Goal: Task Accomplishment & Management: Complete application form

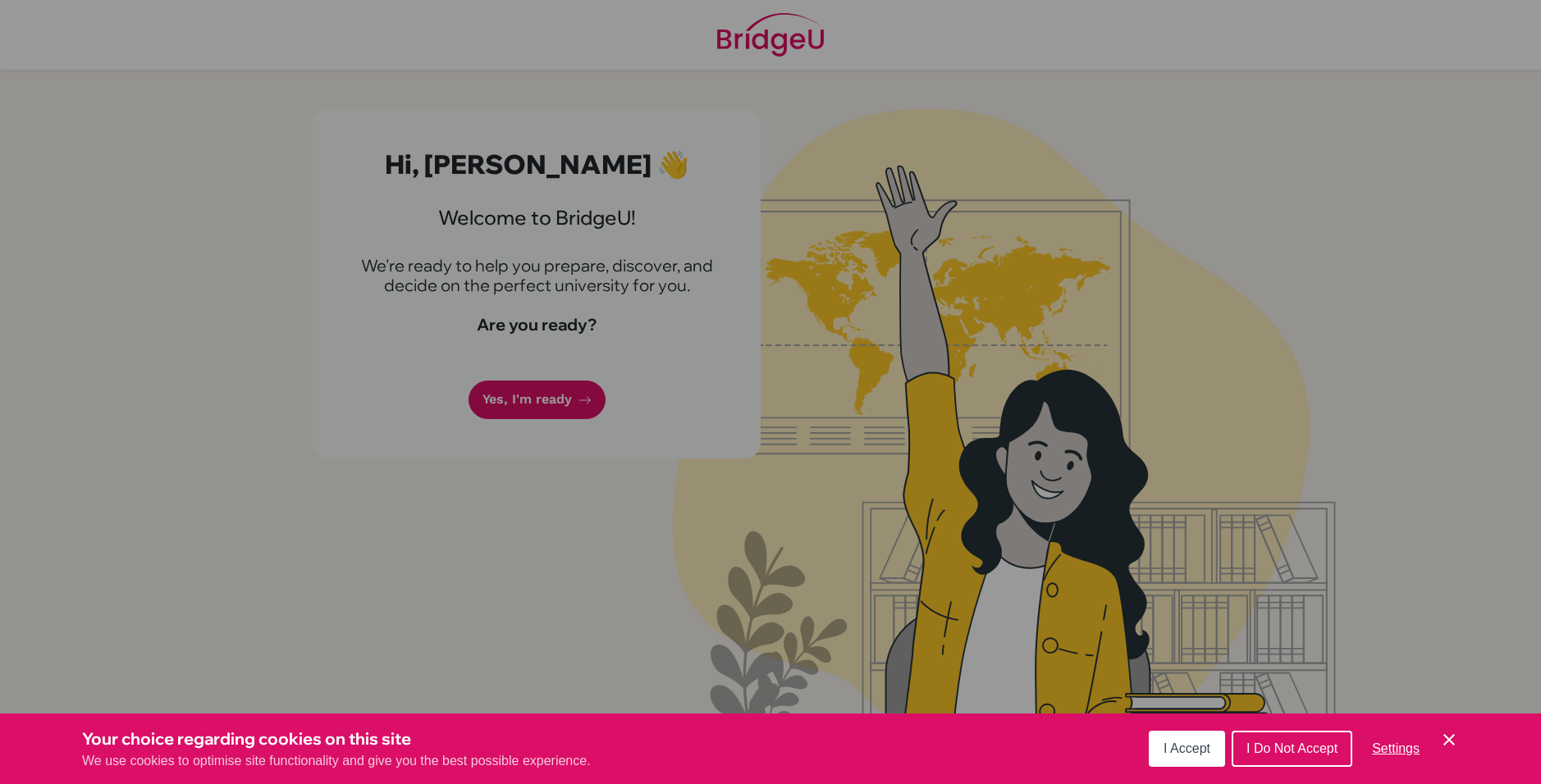
click at [1200, 753] on span "I Accept" at bounding box center [1186, 748] width 47 height 14
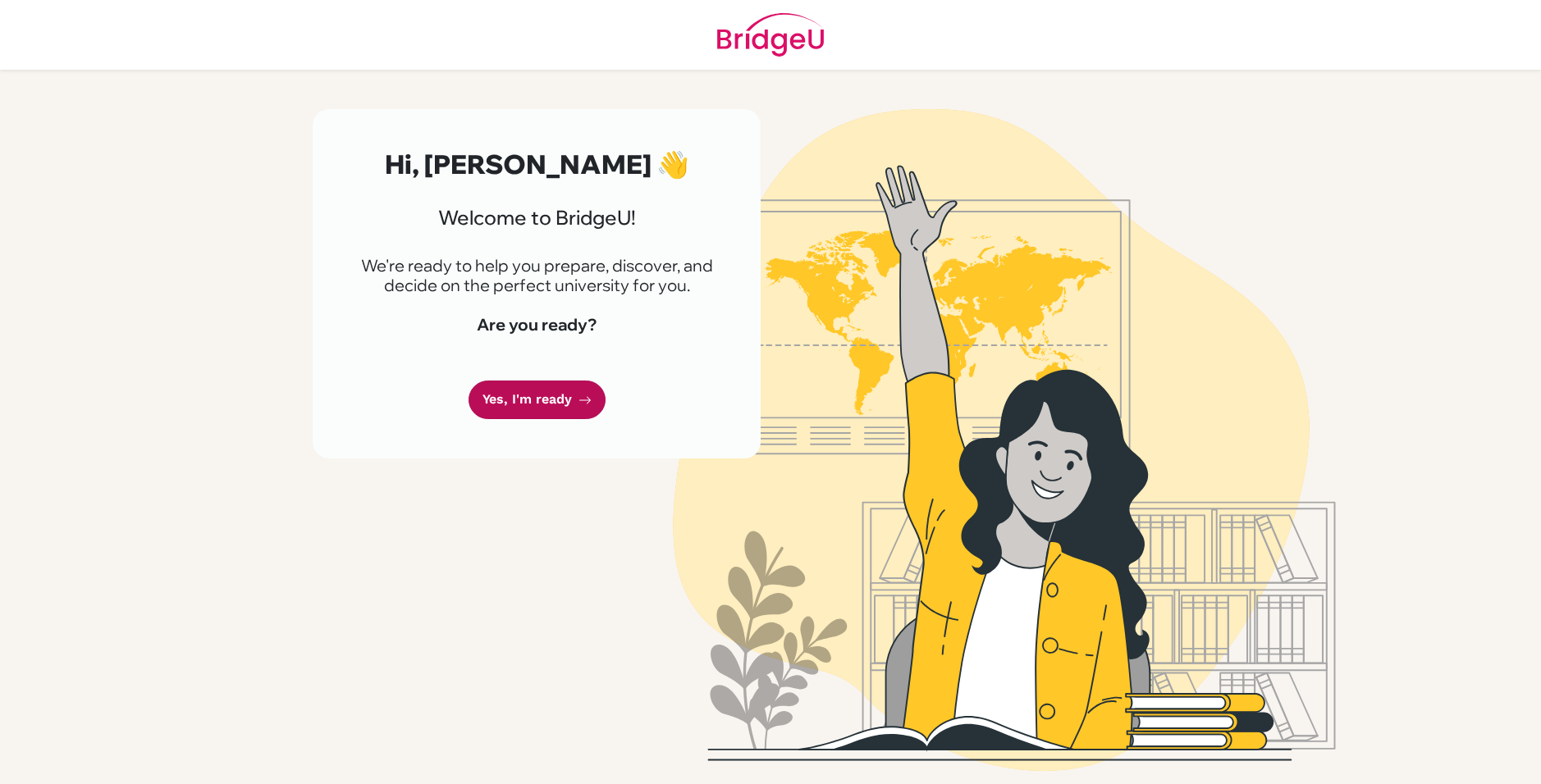
click at [553, 409] on link "Yes, I'm ready" at bounding box center [537, 400] width 137 height 38
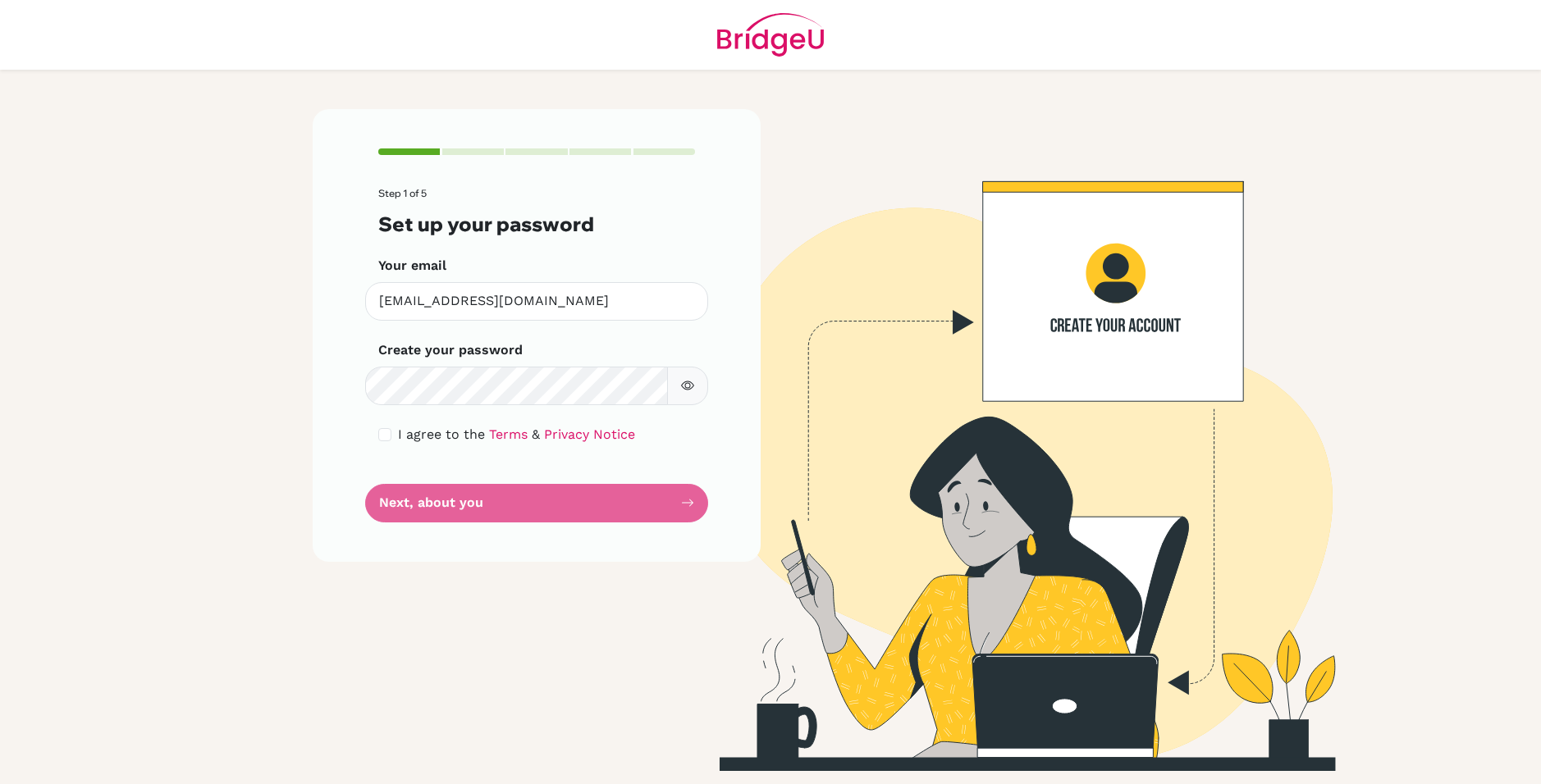
click at [458, 509] on form "Step 1 of 5 Set up your password Your email [EMAIL_ADDRESS][DOMAIN_NAME] Invali…" at bounding box center [536, 355] width 317 height 334
click at [600, 501] on form "Step 1 of 5 Set up your password Your email [EMAIL_ADDRESS][DOMAIN_NAME] Invali…" at bounding box center [536, 355] width 317 height 334
click at [687, 510] on form "Step 1 of 5 Set up your password Your email [EMAIL_ADDRESS][DOMAIN_NAME] Invali…" at bounding box center [536, 355] width 317 height 334
click at [537, 505] on form "Step 1 of 5 Set up your password Your email atharv24174@sheffield-school.com In…" at bounding box center [536, 355] width 317 height 334
click at [685, 400] on button "button" at bounding box center [687, 385] width 41 height 38
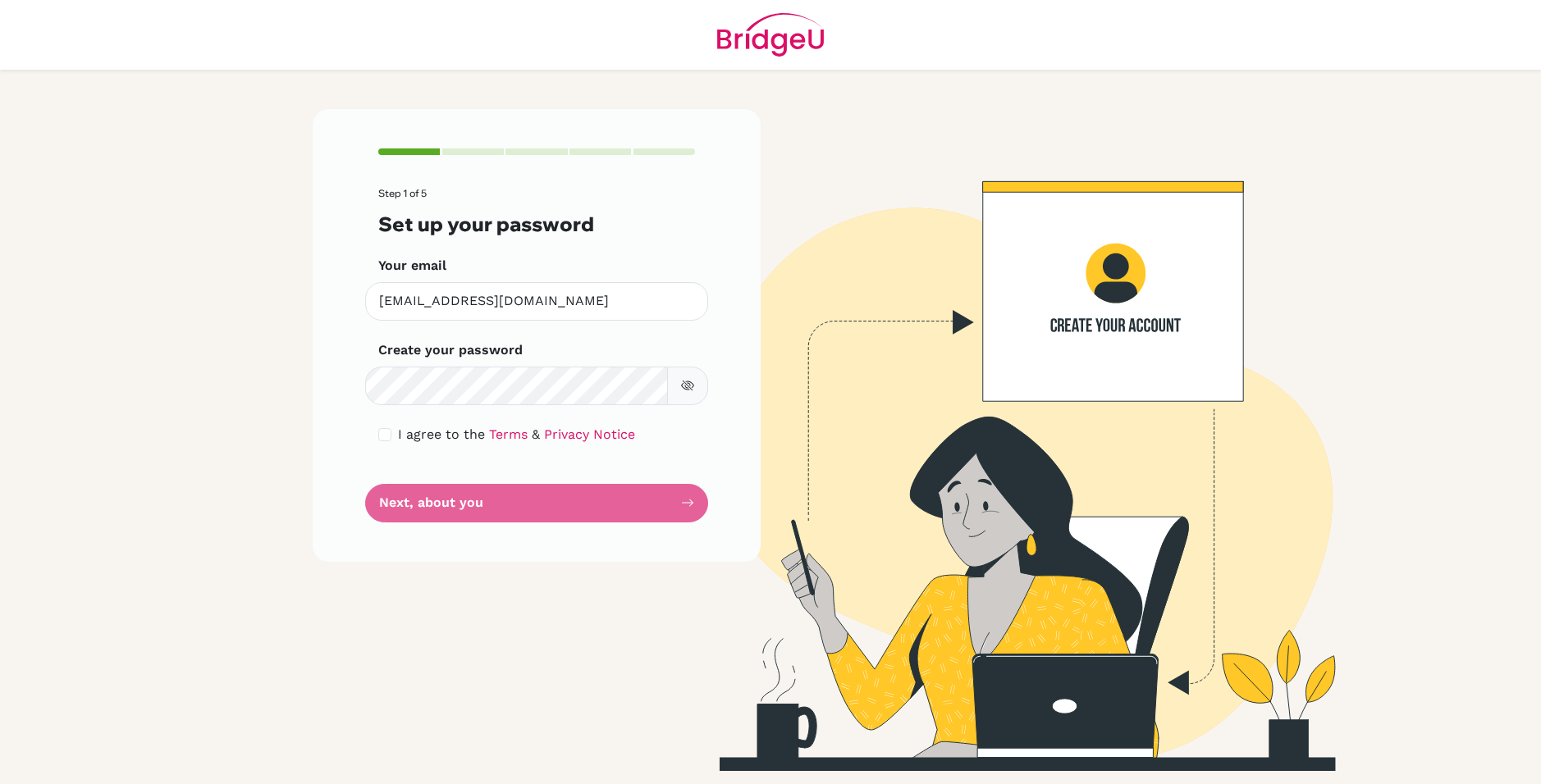
click at [685, 383] on icon "button" at bounding box center [687, 385] width 11 height 10
click at [464, 505] on form "Step 1 of 5 Set up your password Your email [EMAIL_ADDRESS][DOMAIN_NAME] Invali…" at bounding box center [536, 355] width 317 height 334
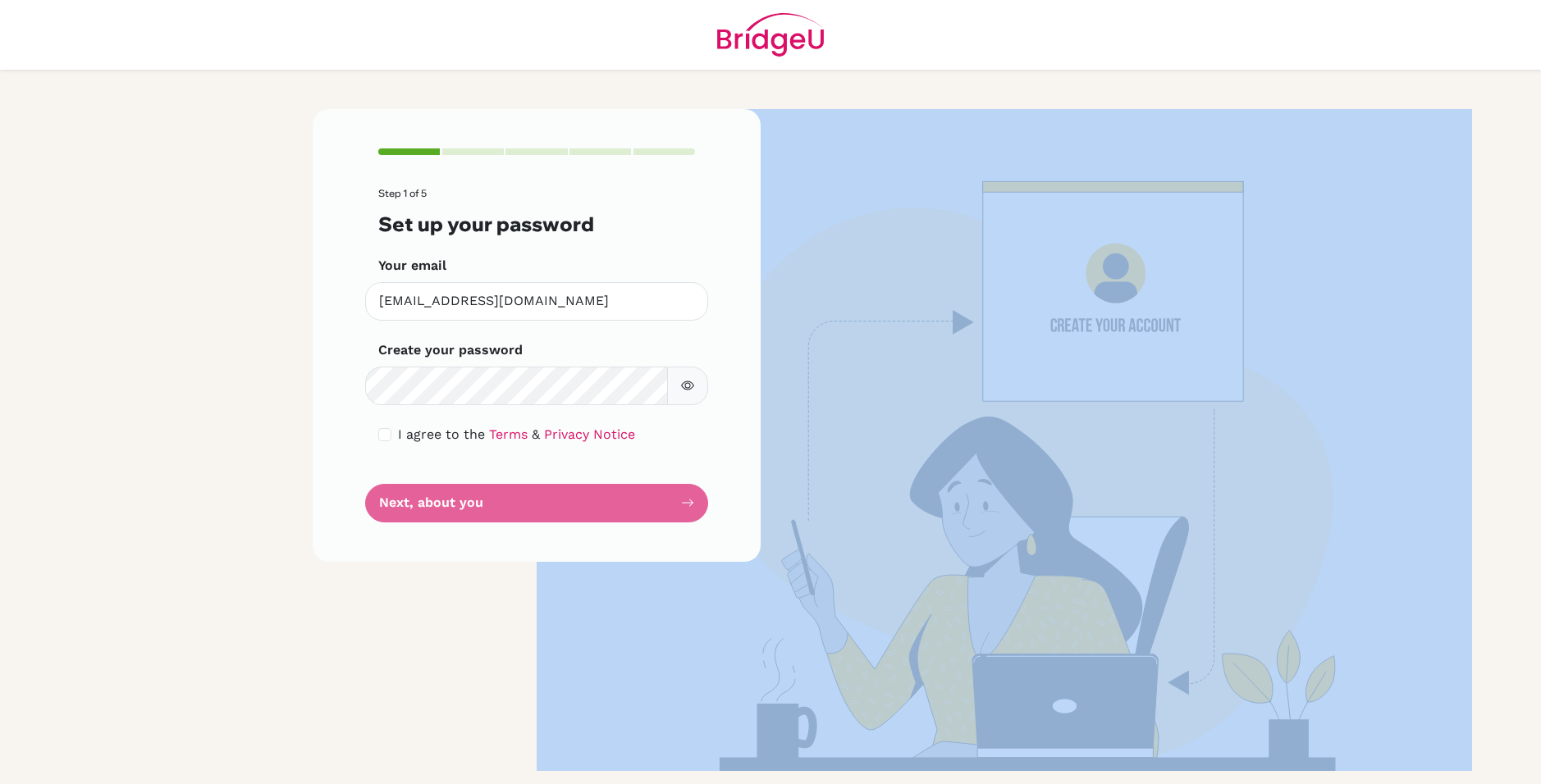
click at [462, 503] on form "Step 1 of 5 Set up your password Your email [EMAIL_ADDRESS][DOMAIN_NAME] Invali…" at bounding box center [536, 355] width 317 height 334
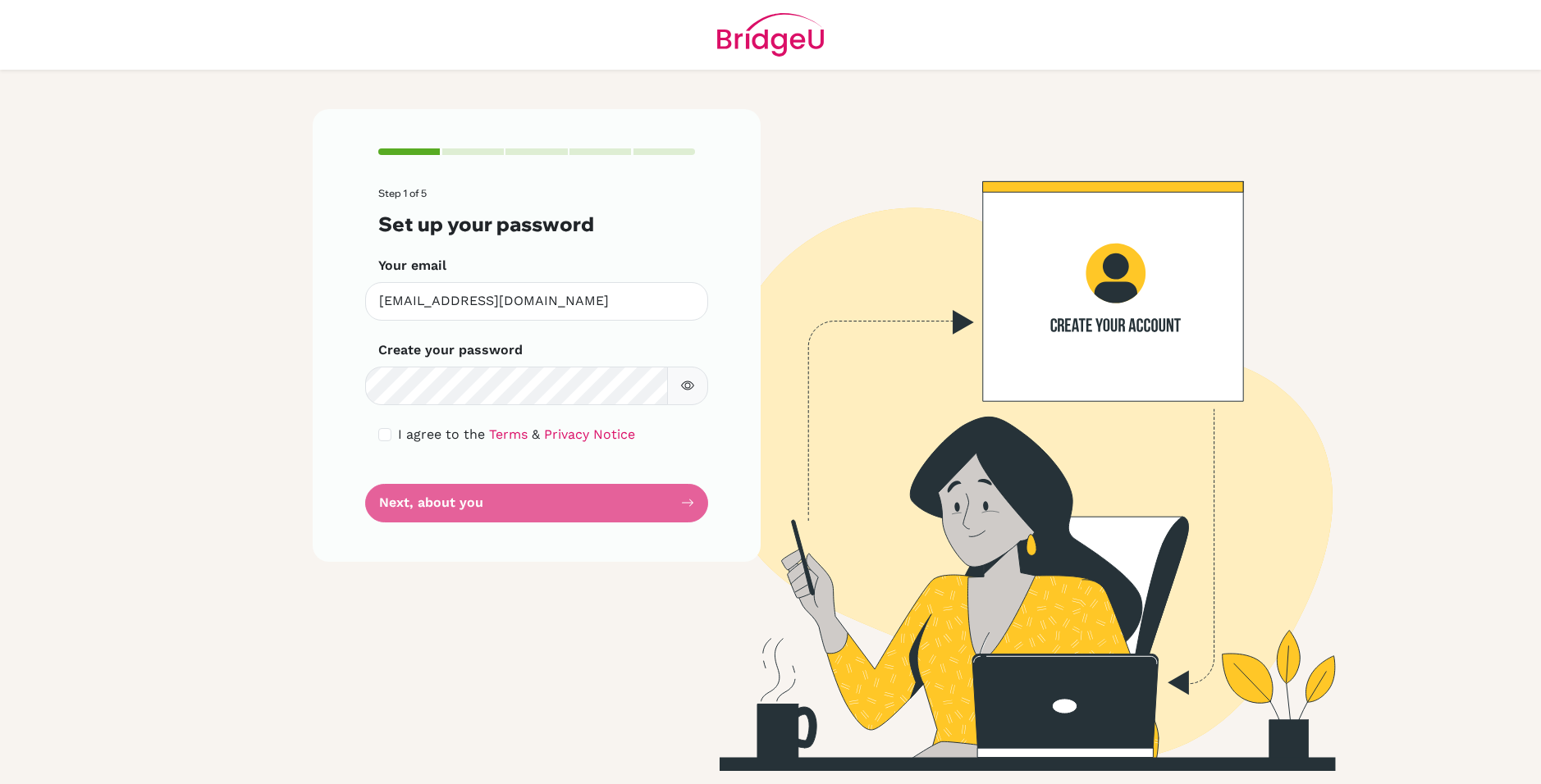
click at [459, 501] on form "Step 1 of 5 Set up your password Your email [EMAIL_ADDRESS][DOMAIN_NAME] Invali…" at bounding box center [536, 355] width 317 height 334
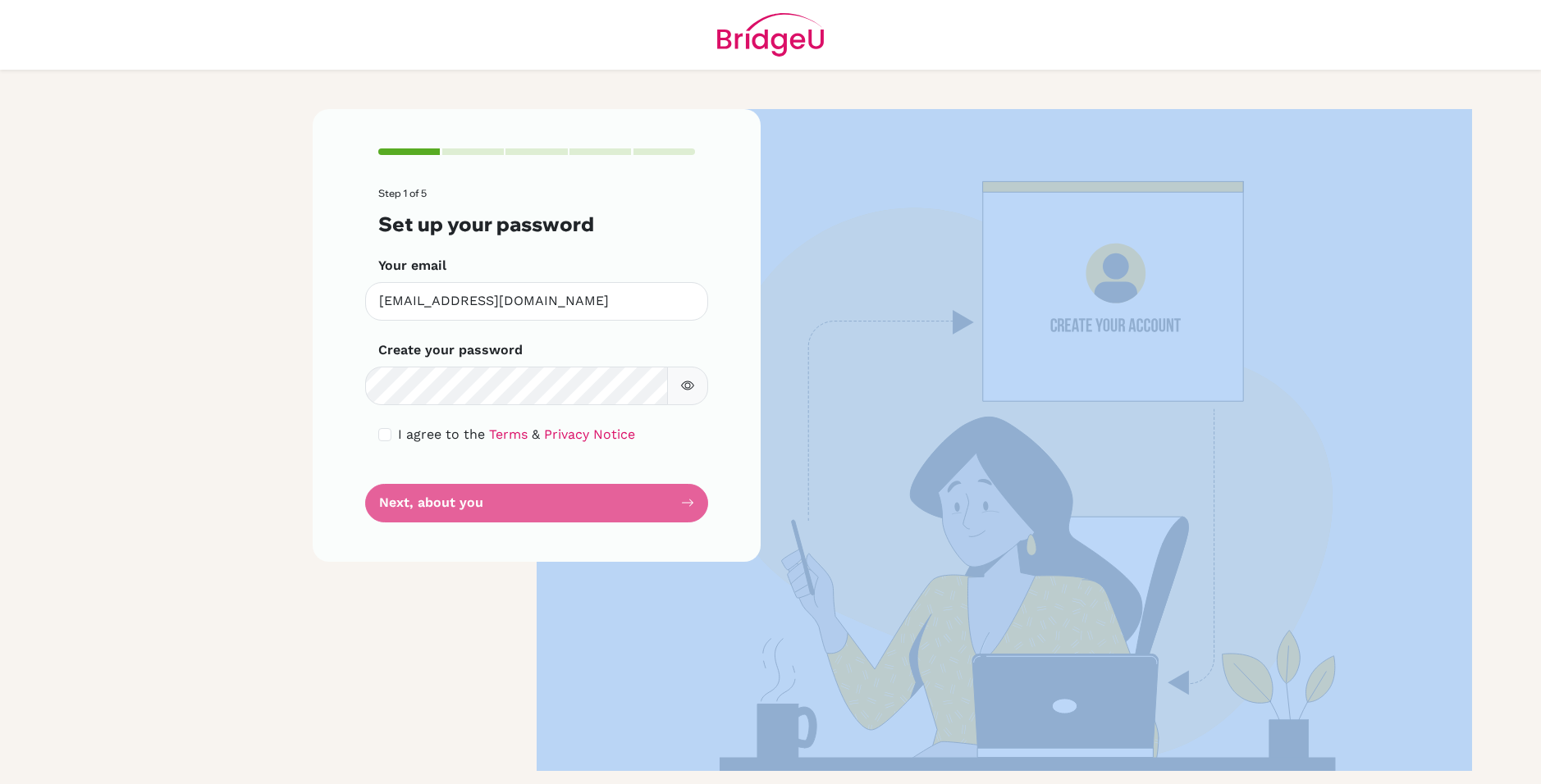
click at [457, 501] on form "Step 1 of 5 Set up your password Your email [EMAIL_ADDRESS][DOMAIN_NAME] Invali…" at bounding box center [536, 355] width 317 height 334
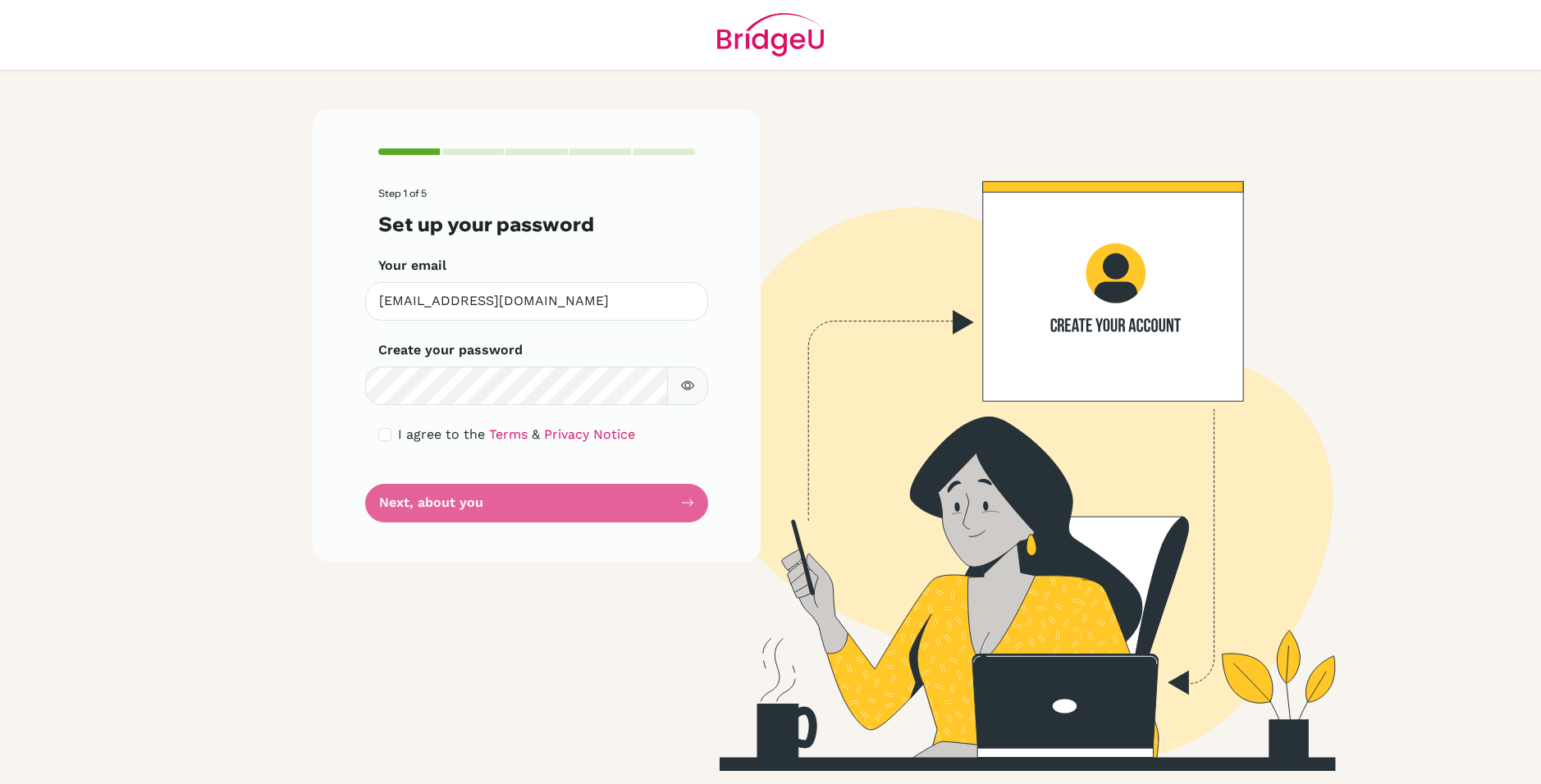
click at [461, 498] on form "Step 1 of 5 Set up your password Your email [EMAIL_ADDRESS][DOMAIN_NAME] Invali…" at bounding box center [536, 355] width 317 height 334
click at [491, 489] on form "Step 1 of 5 Set up your password Your email atharv24174@sheffield-school.com In…" at bounding box center [536, 355] width 317 height 334
click at [480, 501] on form "Step 1 of 5 Set up your password Your email atharv24174@sheffield-school.com In…" at bounding box center [536, 355] width 317 height 334
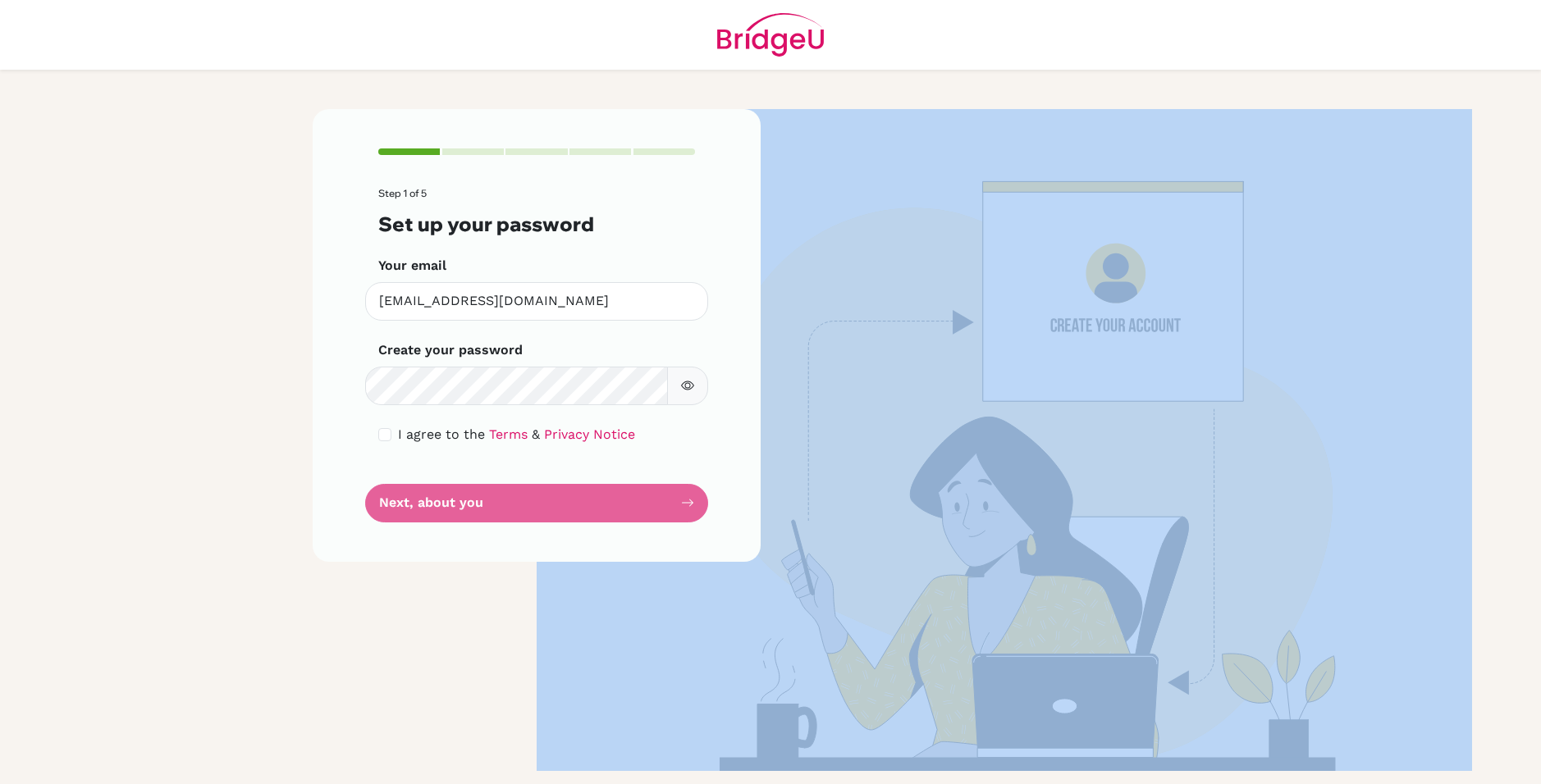
drag, startPoint x: 480, startPoint y: 501, endPoint x: 438, endPoint y: 496, distance: 42.3
click at [438, 498] on form "Step 1 of 5 Set up your password Your email [EMAIL_ADDRESS][DOMAIN_NAME] Invali…" at bounding box center [536, 355] width 317 height 334
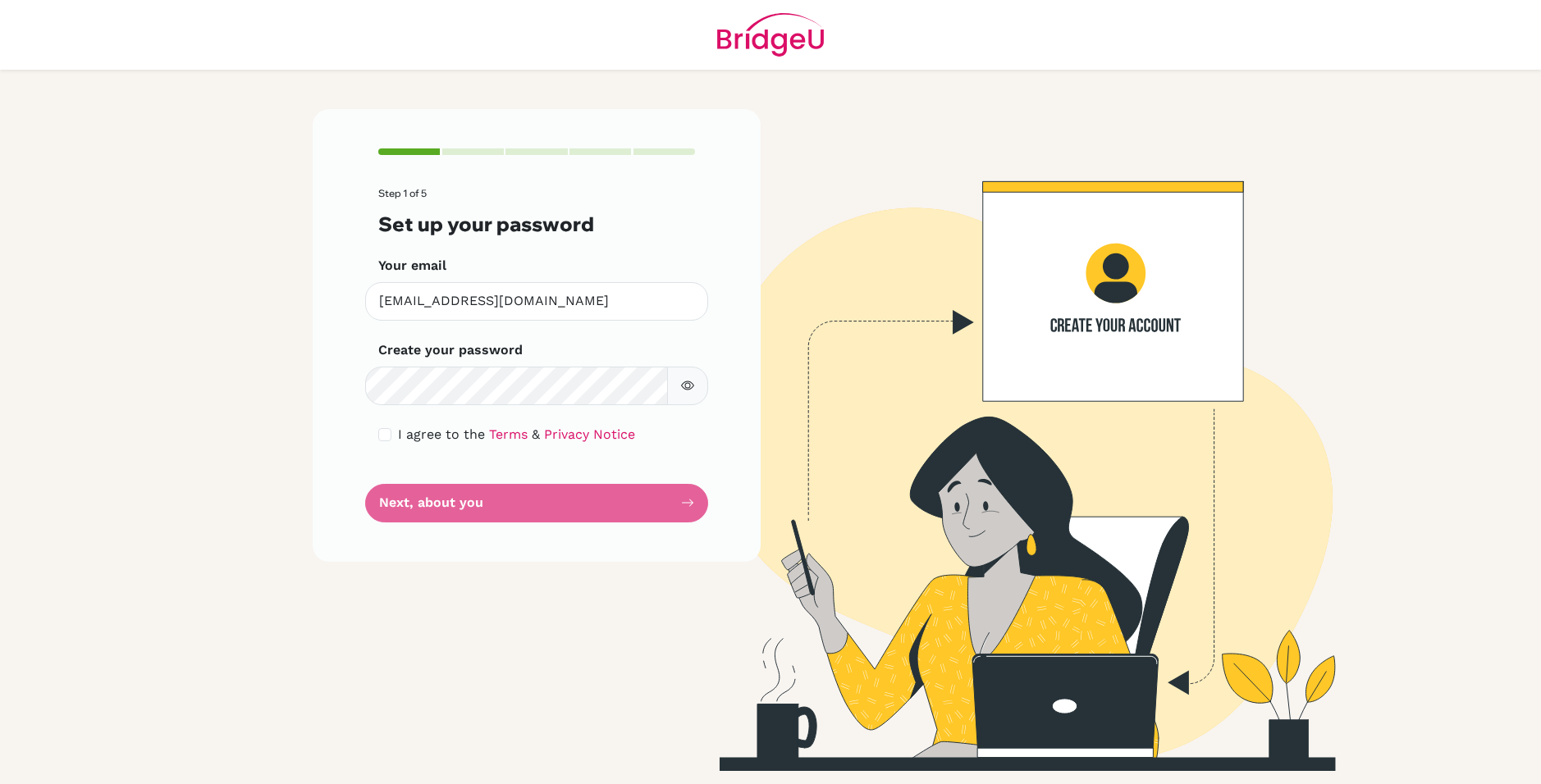
click at [439, 493] on form "Step 1 of 5 Set up your password Your email [EMAIL_ADDRESS][DOMAIN_NAME] Invali…" at bounding box center [536, 355] width 317 height 334
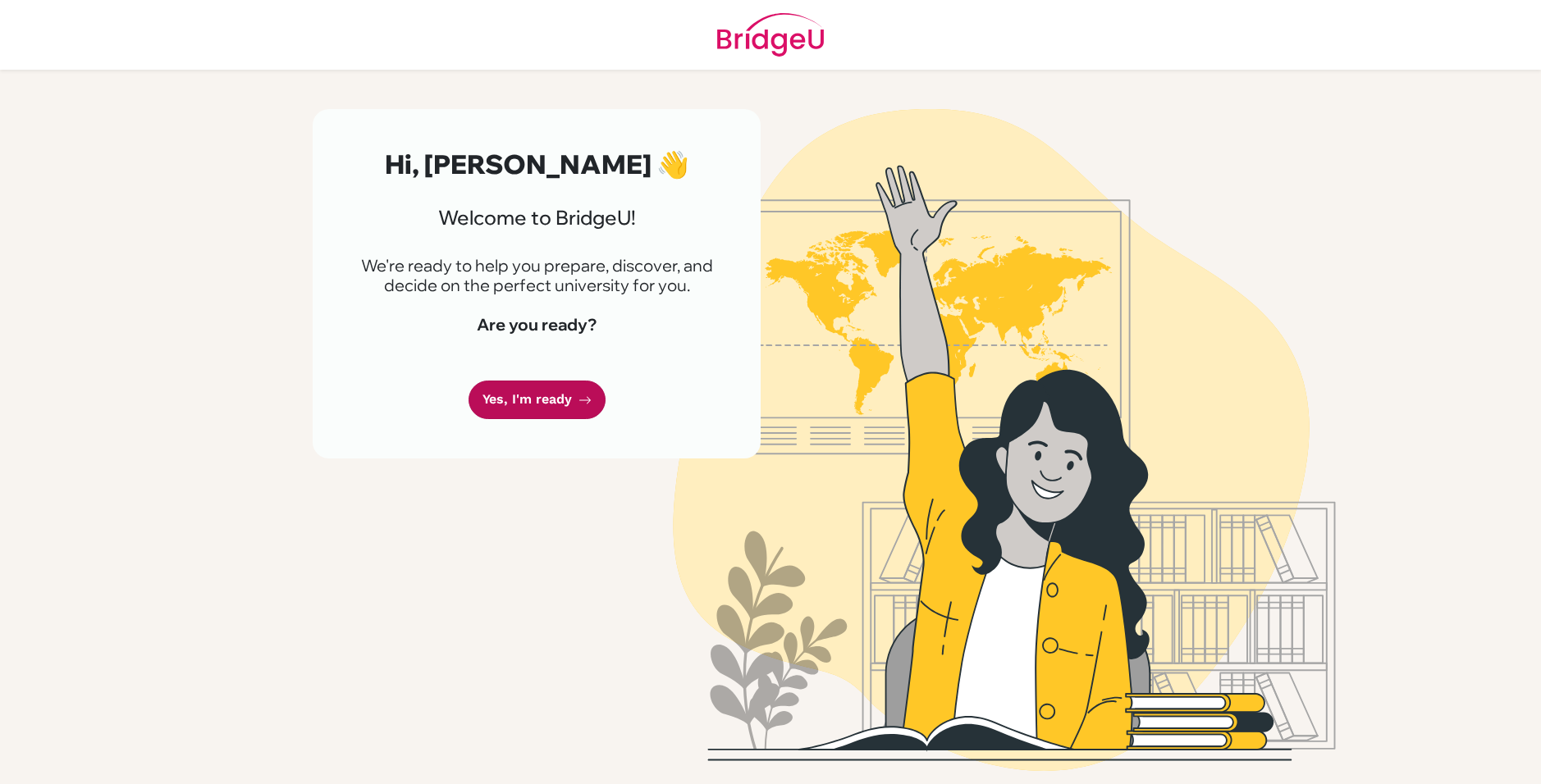
click at [576, 402] on link "Yes, I'm ready" at bounding box center [537, 400] width 137 height 38
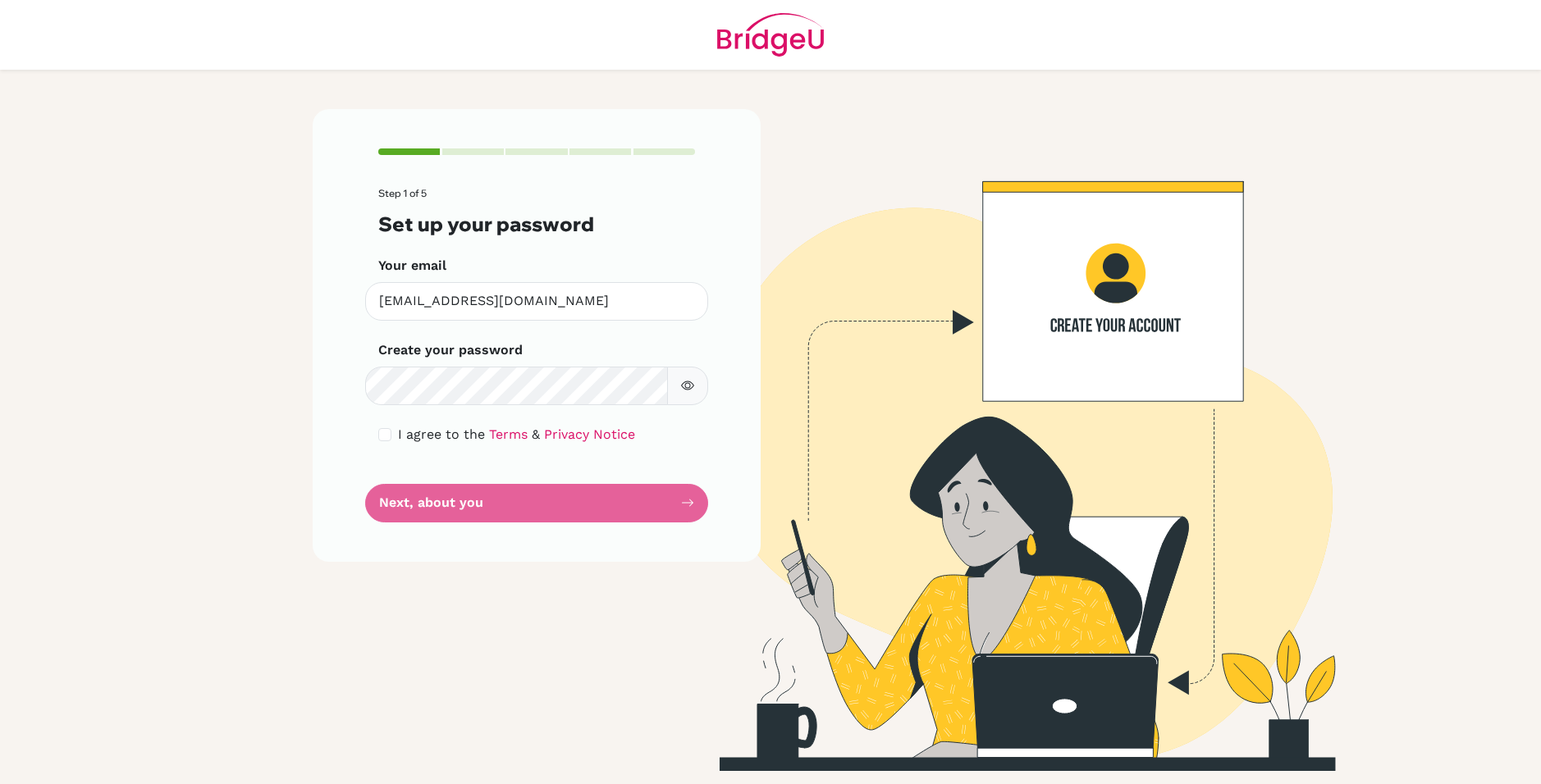
click at [497, 499] on form "Step 1 of 5 Set up your password Your email [EMAIL_ADDRESS][DOMAIN_NAME] Invali…" at bounding box center [536, 355] width 317 height 334
click at [686, 506] on form "Step 1 of 5 Set up your password Your email [EMAIL_ADDRESS][DOMAIN_NAME] Invali…" at bounding box center [536, 355] width 317 height 334
click at [1087, 270] on img at bounding box center [1004, 440] width 935 height 662
click at [681, 389] on icon "button" at bounding box center [688, 385] width 13 height 13
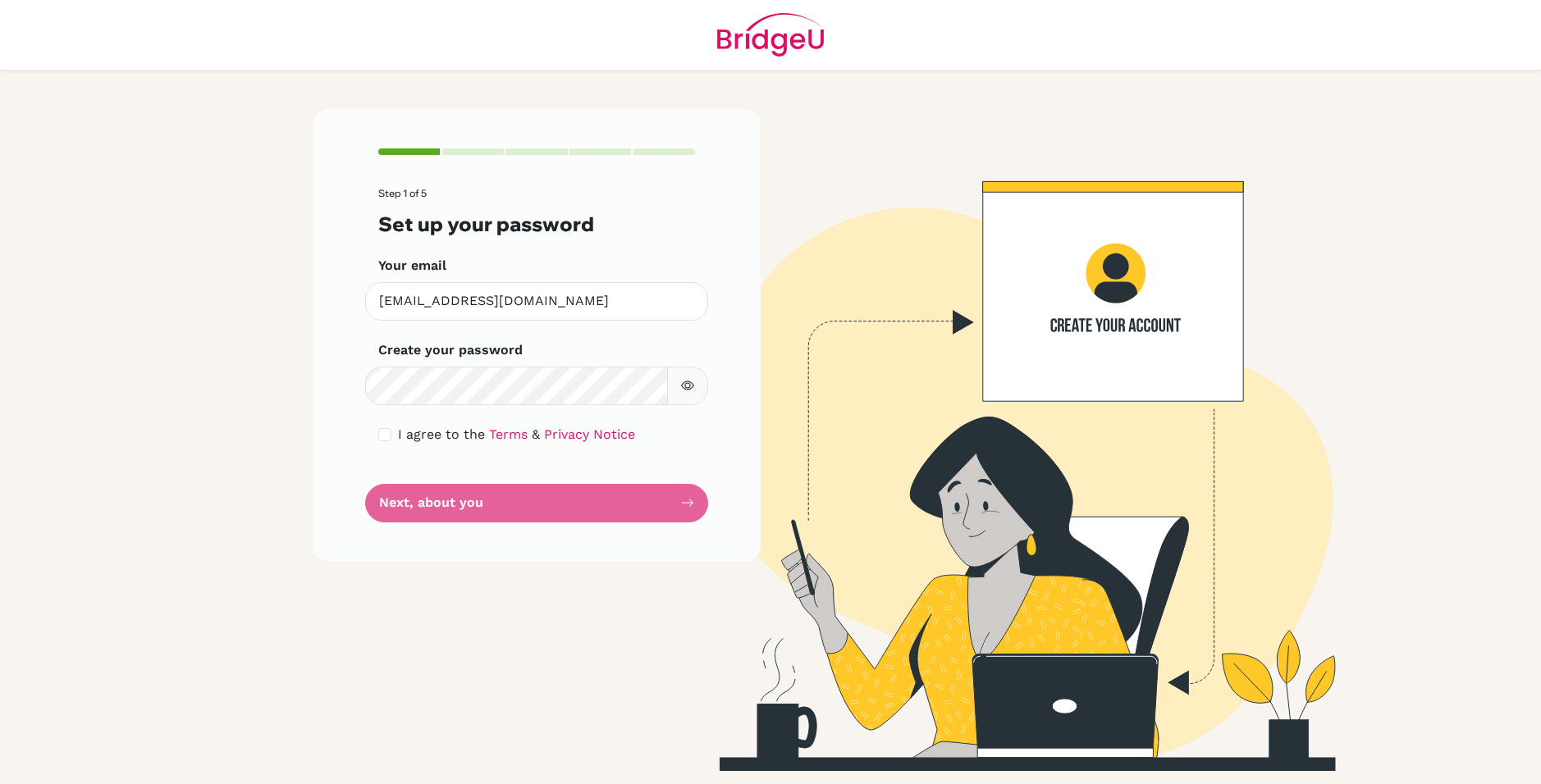
click at [527, 410] on form "Step 1 of 5 Set up your password Your email [EMAIL_ADDRESS][DOMAIN_NAME] Invali…" at bounding box center [536, 355] width 317 height 334
click at [410, 505] on form "Step 1 of 5 Set up your password Your email [EMAIL_ADDRESS][DOMAIN_NAME] Invali…" at bounding box center [536, 355] width 317 height 334
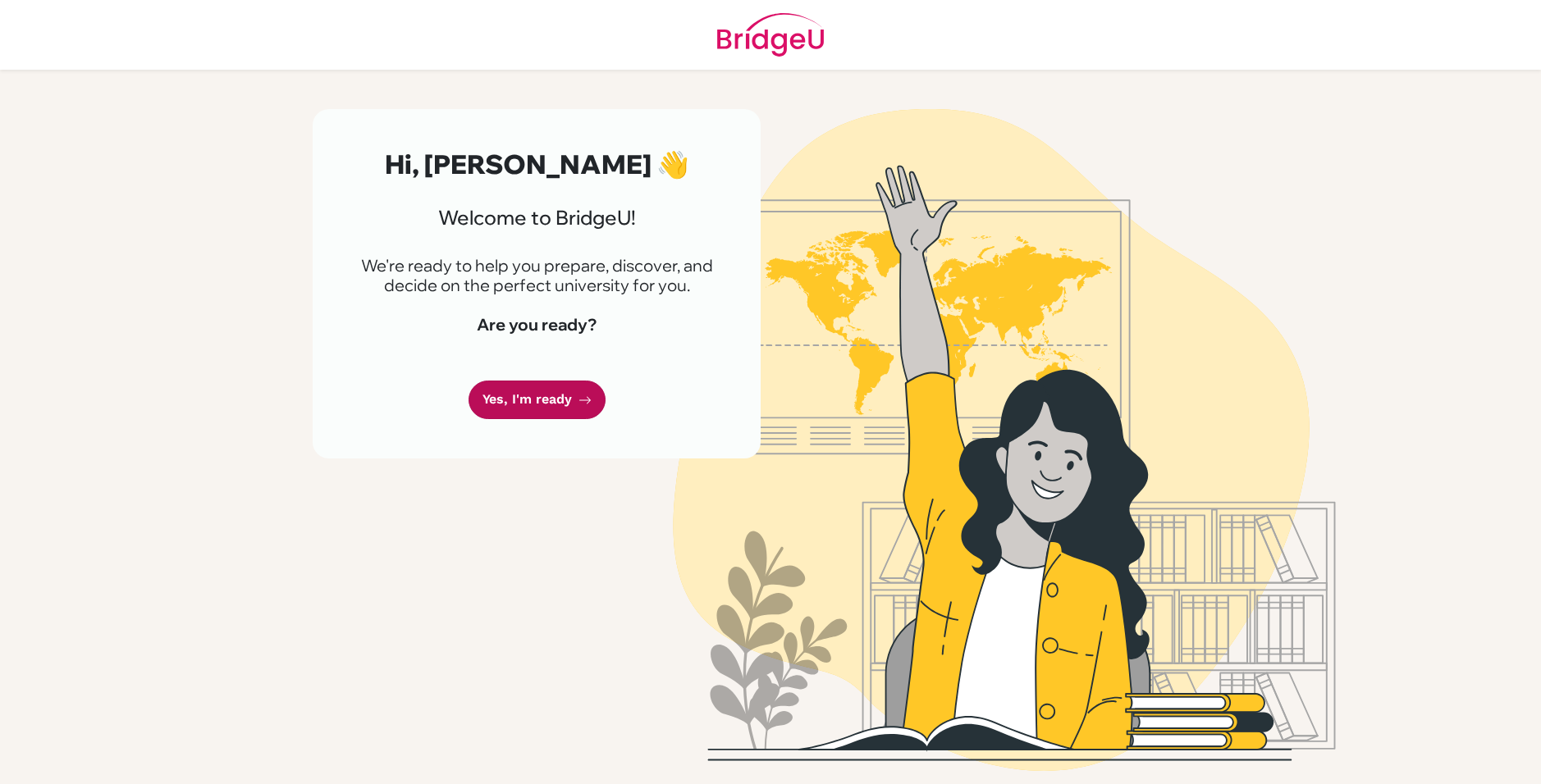
click at [535, 403] on link "Yes, I'm ready" at bounding box center [537, 400] width 137 height 38
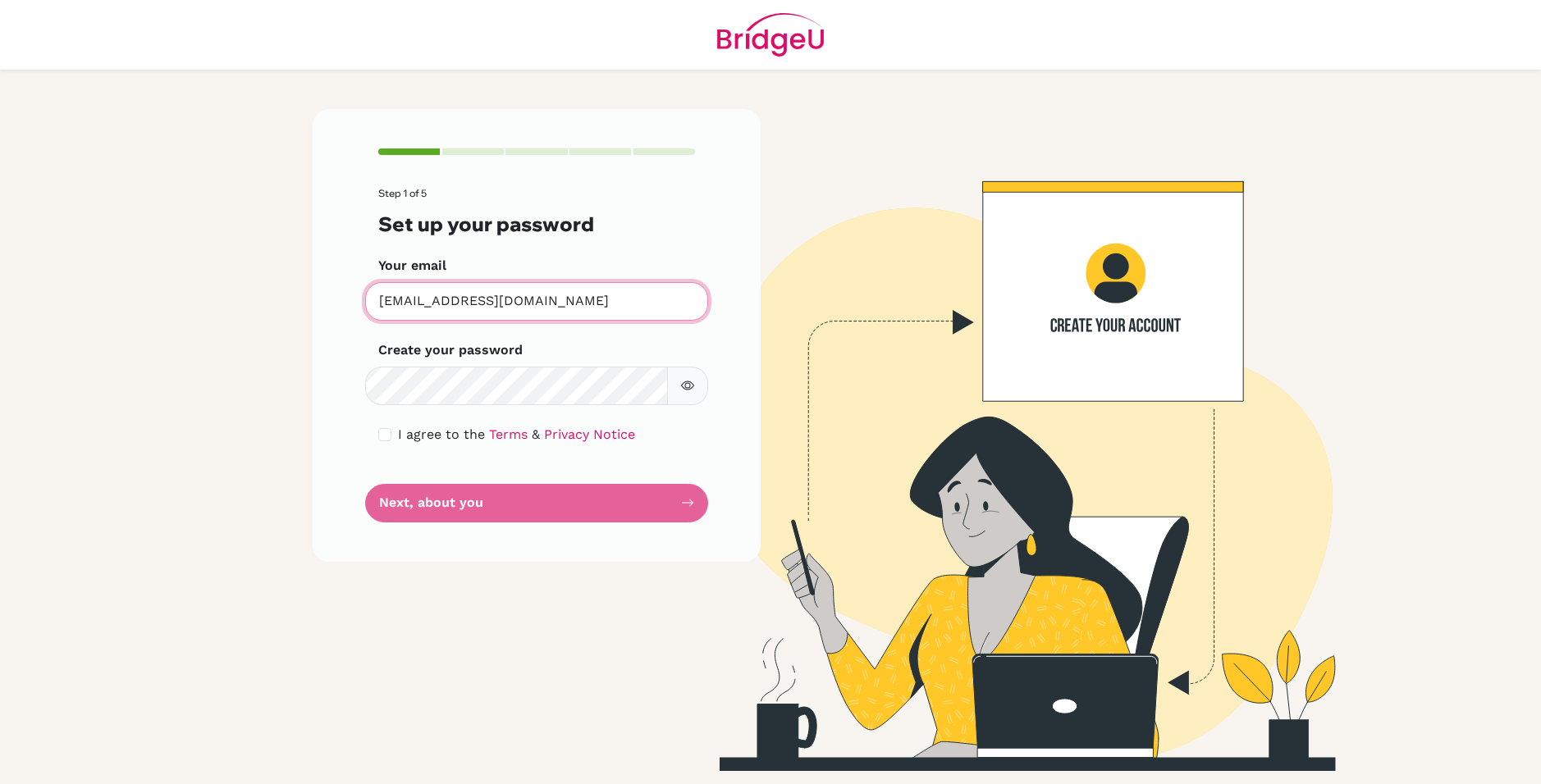
drag, startPoint x: 521, startPoint y: 286, endPoint x: 368, endPoint y: 327, distance: 158.4
click at [518, 286] on input "atharv24174@sheffield-school.com" at bounding box center [536, 301] width 343 height 38
type input "atharvbhatt238@gmail.com"
click at [466, 489] on form "Step 1 of 5 Set up your password Your email atharvbhatt238@gmail.com Invalid em…" at bounding box center [536, 355] width 317 height 334
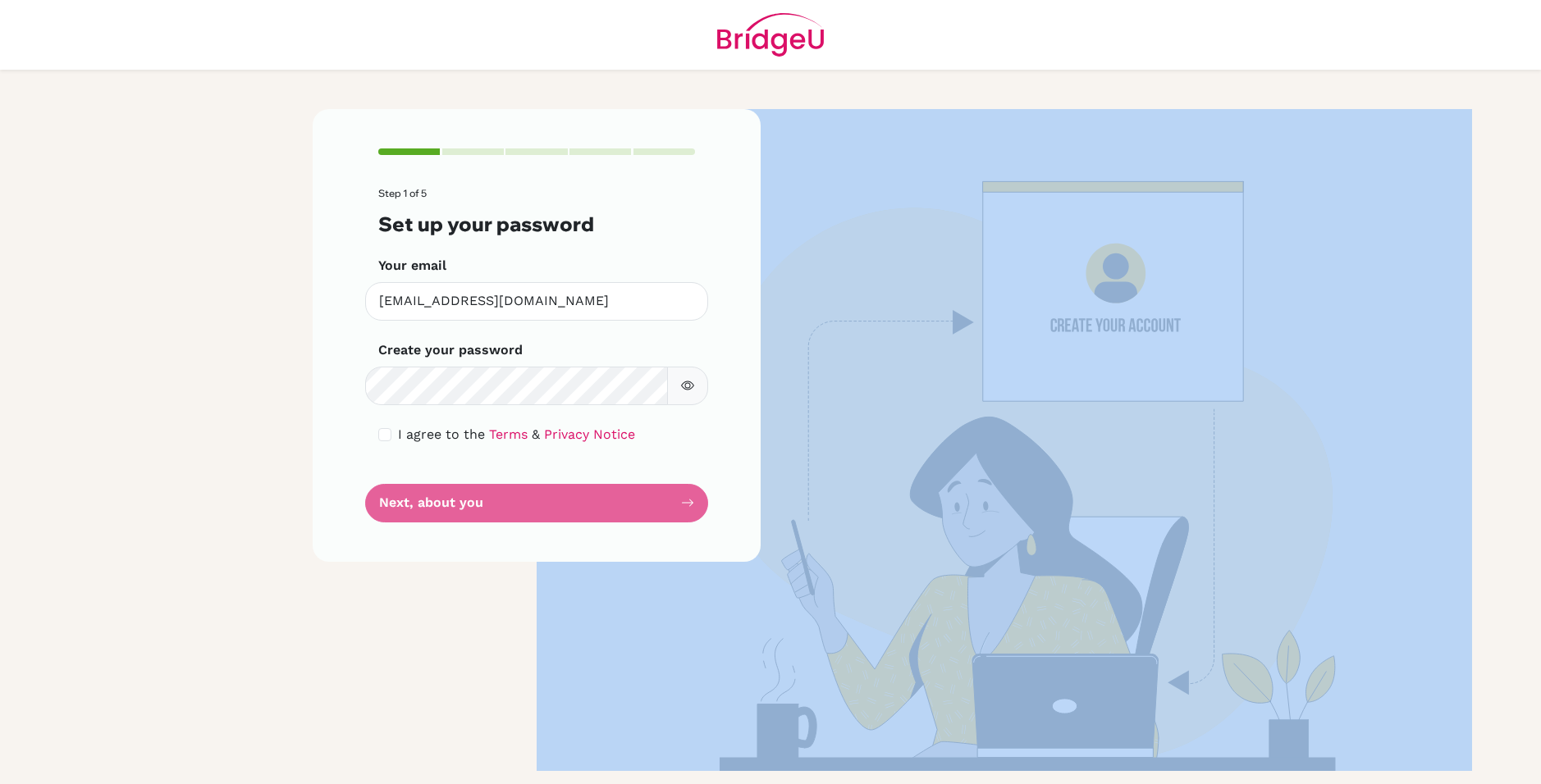
click at [465, 491] on form "Step 1 of 5 Set up your password Your email atharvbhatt238@gmail.com Invalid em…" at bounding box center [536, 355] width 317 height 334
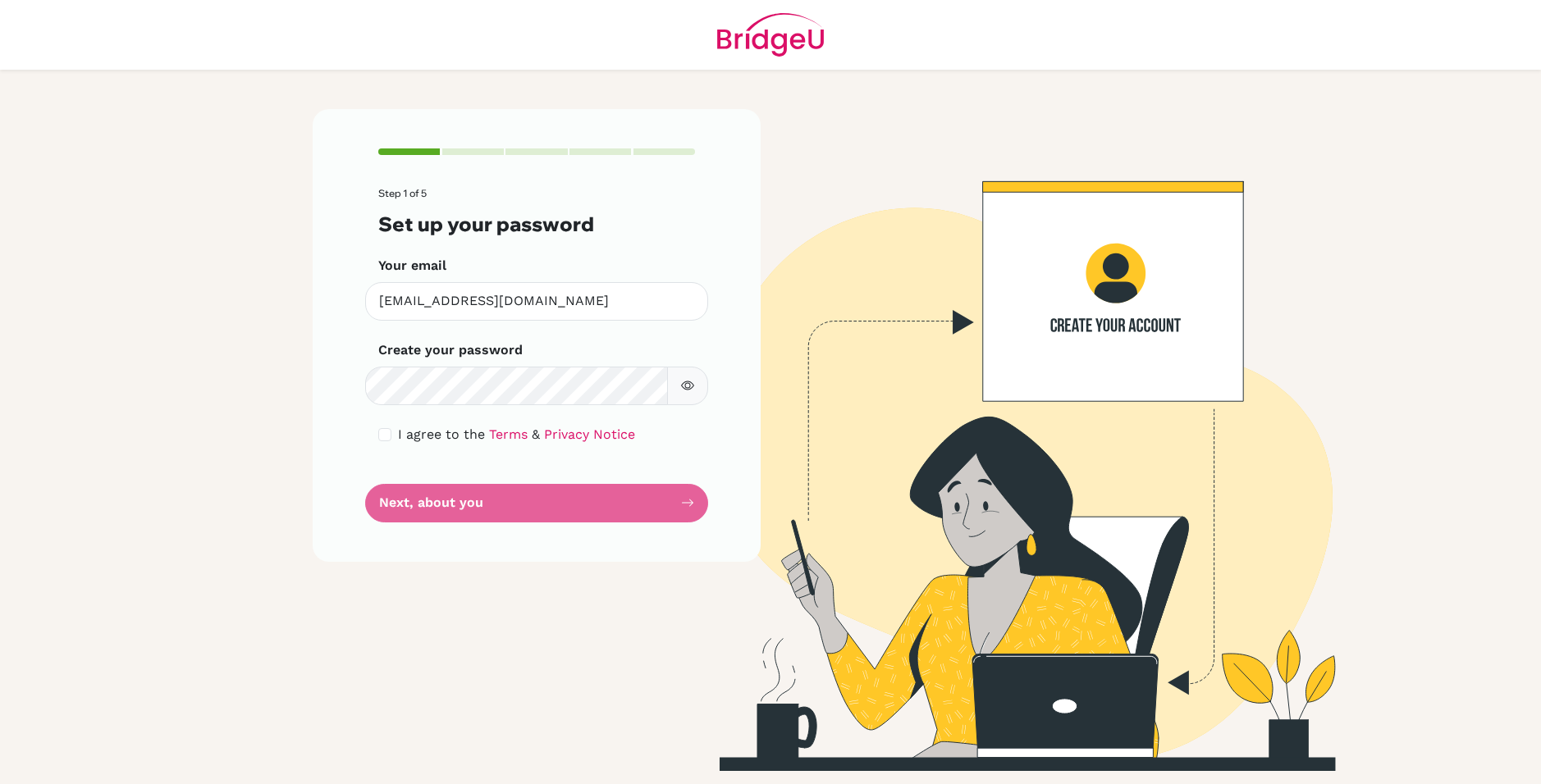
click at [702, 455] on div "Step 1 of 5 Set up your password Your email atharvbhatt238@gmail.com Invalid em…" at bounding box center [537, 335] width 448 height 452
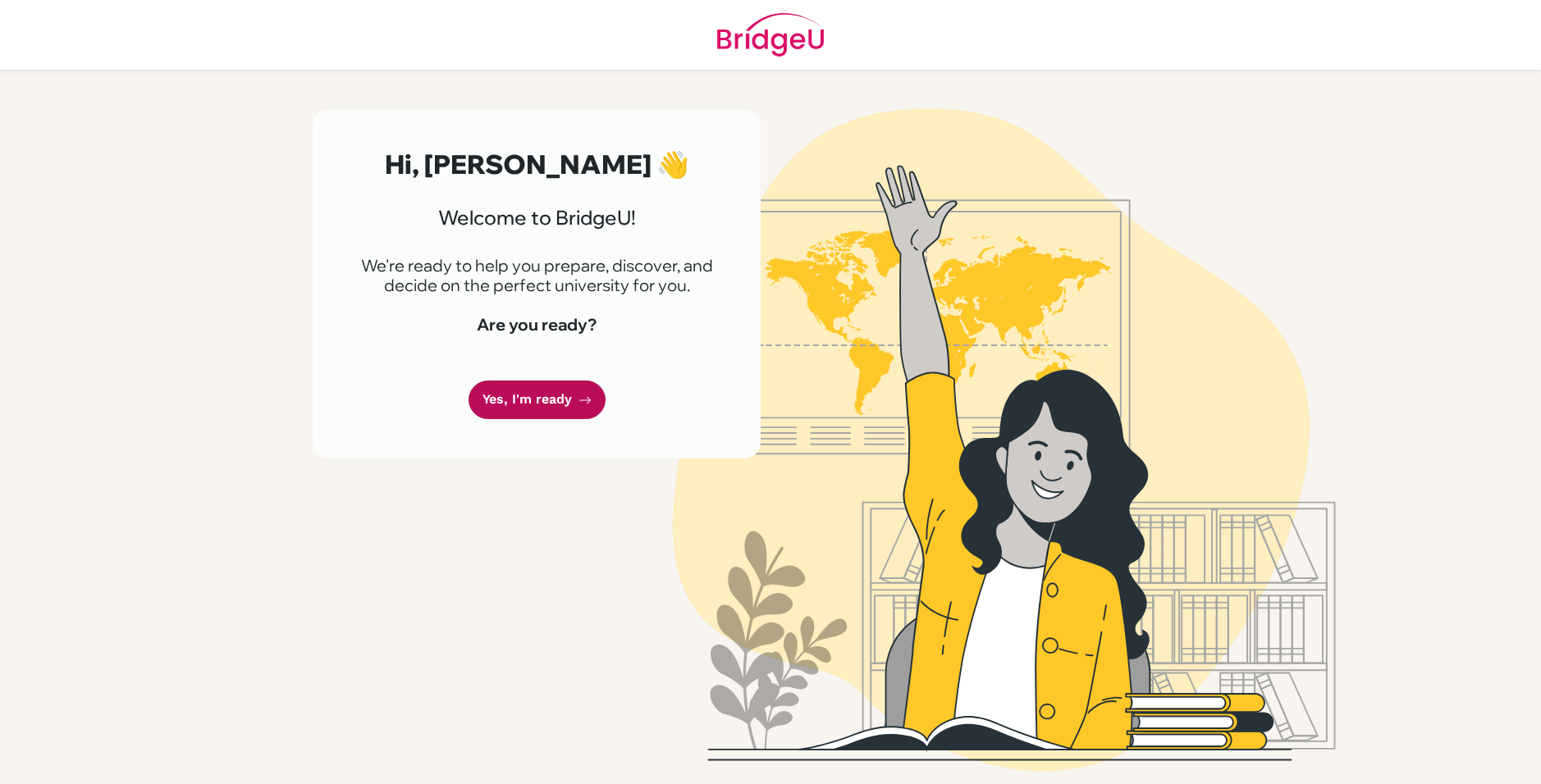
click at [588, 407] on link "Yes, I'm ready" at bounding box center [537, 400] width 137 height 38
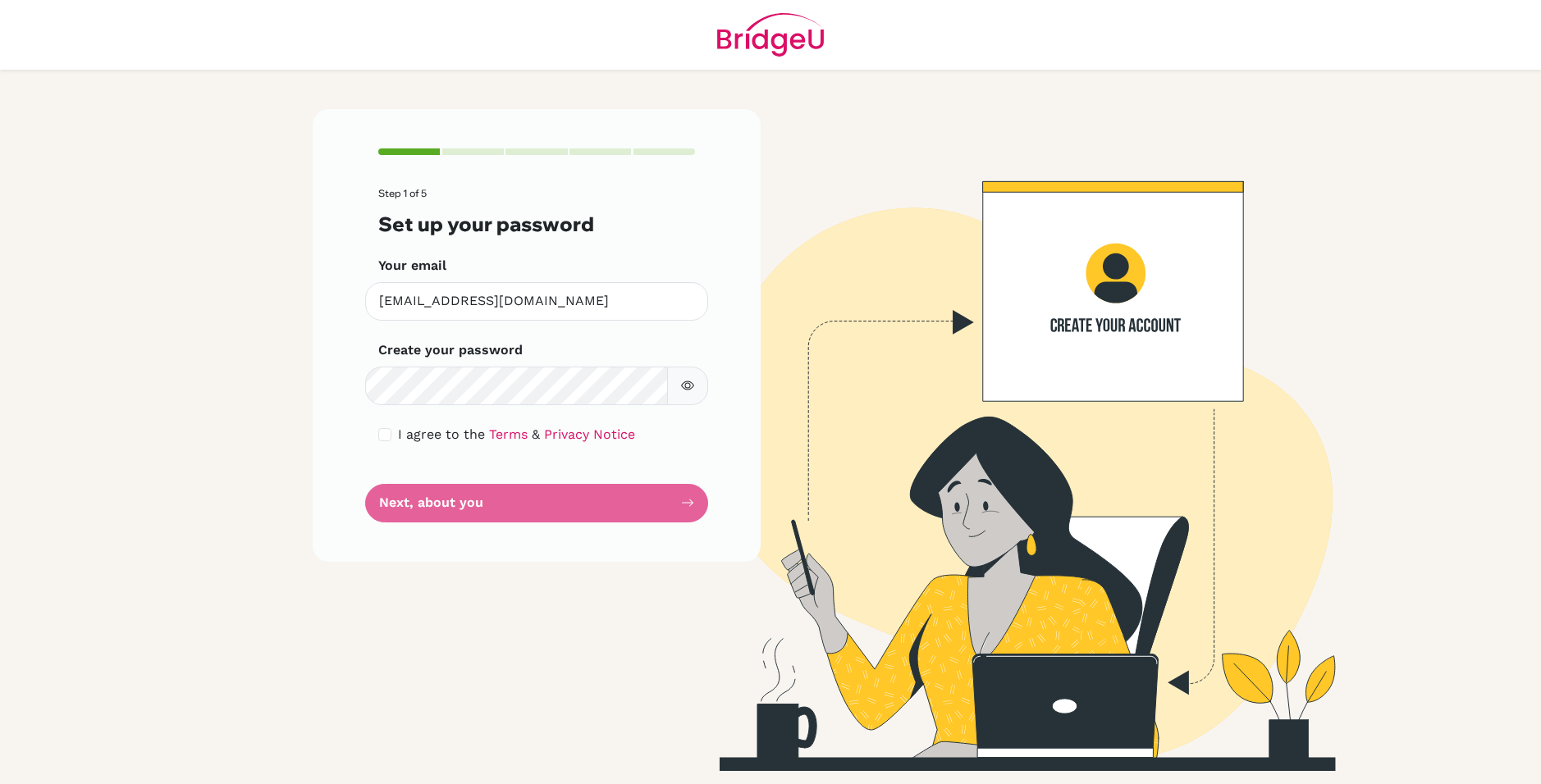
click at [447, 490] on form "Step 1 of 5 Set up your password Your email [EMAIL_ADDRESS][DOMAIN_NAME] Invali…" at bounding box center [536, 355] width 317 height 334
click at [446, 495] on form "Step 1 of 5 Set up your password Your email [EMAIL_ADDRESS][DOMAIN_NAME] Invali…" at bounding box center [536, 355] width 317 height 334
click at [489, 430] on link "Terms" at bounding box center [509, 434] width 38 height 15
click at [628, 424] on div "I agree to the Terms & Privacy Notice" at bounding box center [536, 434] width 317 height 20
drag, startPoint x: 659, startPoint y: 430, endPoint x: 646, endPoint y: 435, distance: 13.9
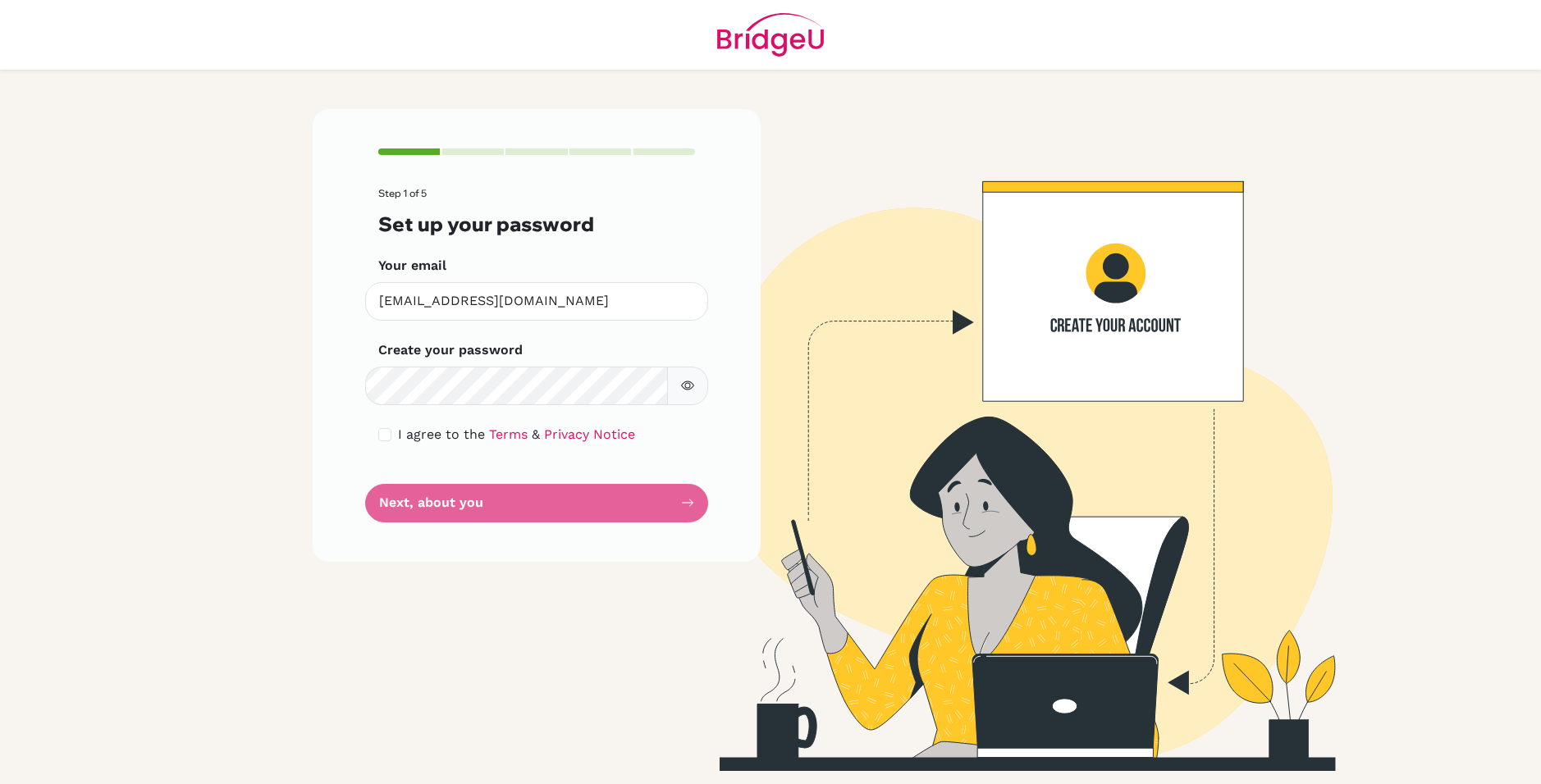
click at [652, 433] on div "I agree to the Terms & Privacy Notice" at bounding box center [536, 434] width 317 height 20
click at [647, 433] on div "I agree to the Terms & Privacy Notice" at bounding box center [536, 434] width 317 height 20
click at [650, 430] on div "I agree to the Terms & Privacy Notice" at bounding box center [536, 434] width 317 height 20
drag, startPoint x: 624, startPoint y: 436, endPoint x: 657, endPoint y: 423, distance: 35.5
click at [643, 426] on div "I agree to the Terms & Privacy Notice" at bounding box center [536, 434] width 317 height 20
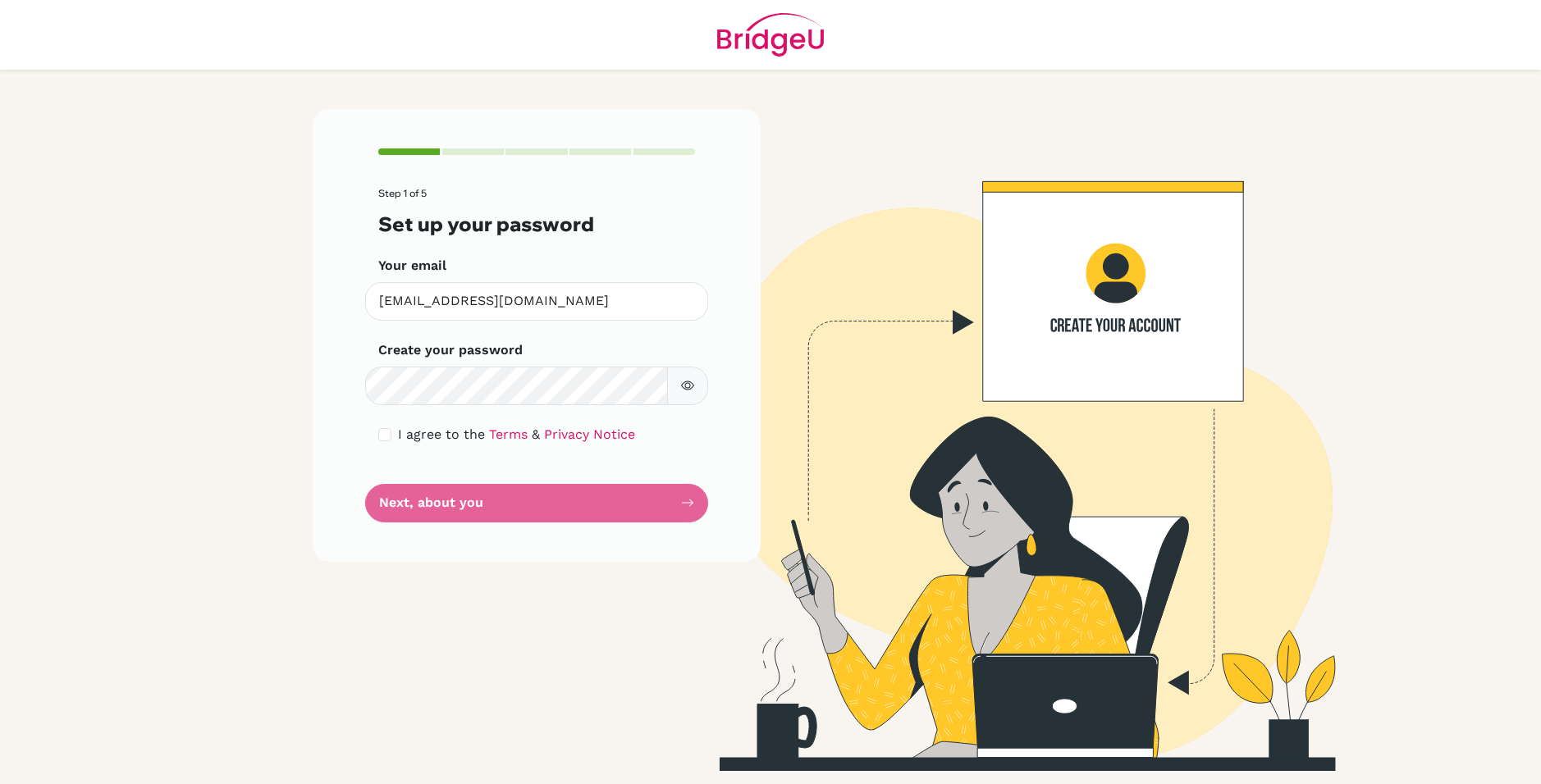
drag, startPoint x: 657, startPoint y: 423, endPoint x: 692, endPoint y: 436, distance: 37.3
click at [659, 423] on form "Step 1 of 5 Set up your password Your email [EMAIL_ADDRESS][DOMAIN_NAME] Invali…" at bounding box center [536, 355] width 317 height 334
click at [692, 436] on div "I agree to the Terms & Privacy Notice" at bounding box center [536, 434] width 317 height 20
drag, startPoint x: 692, startPoint y: 438, endPoint x: 658, endPoint y: 448, distance: 35.4
click at [680, 443] on div "I agree to the Terms & Privacy Notice" at bounding box center [536, 434] width 317 height 20
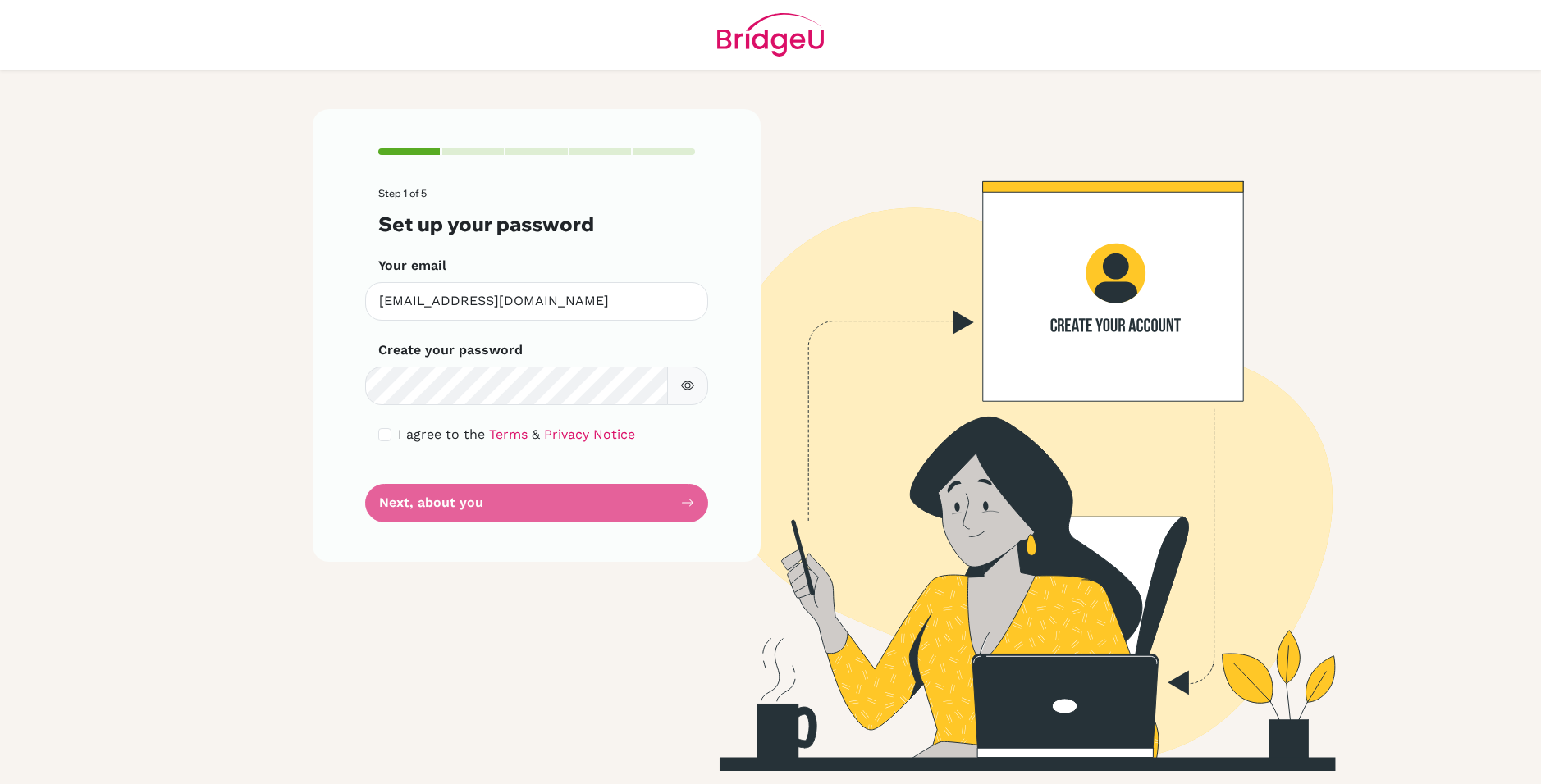
click at [640, 455] on form "Step 1 of 5 Set up your password Your email [EMAIL_ADDRESS][DOMAIN_NAME] Invali…" at bounding box center [536, 355] width 317 height 334
drag, startPoint x: 396, startPoint y: 448, endPoint x: 352, endPoint y: 438, distance: 45.1
click at [389, 443] on form "Step 1 of 5 Set up your password Your email [EMAIL_ADDRESS][DOMAIN_NAME] Invali…" at bounding box center [536, 355] width 317 height 334
click at [376, 435] on div "Step 1 of 5 Set up your password Your email [EMAIL_ADDRESS][DOMAIN_NAME] Invali…" at bounding box center [537, 335] width 448 height 452
click at [384, 435] on input "checkbox" at bounding box center [385, 435] width 13 height 13
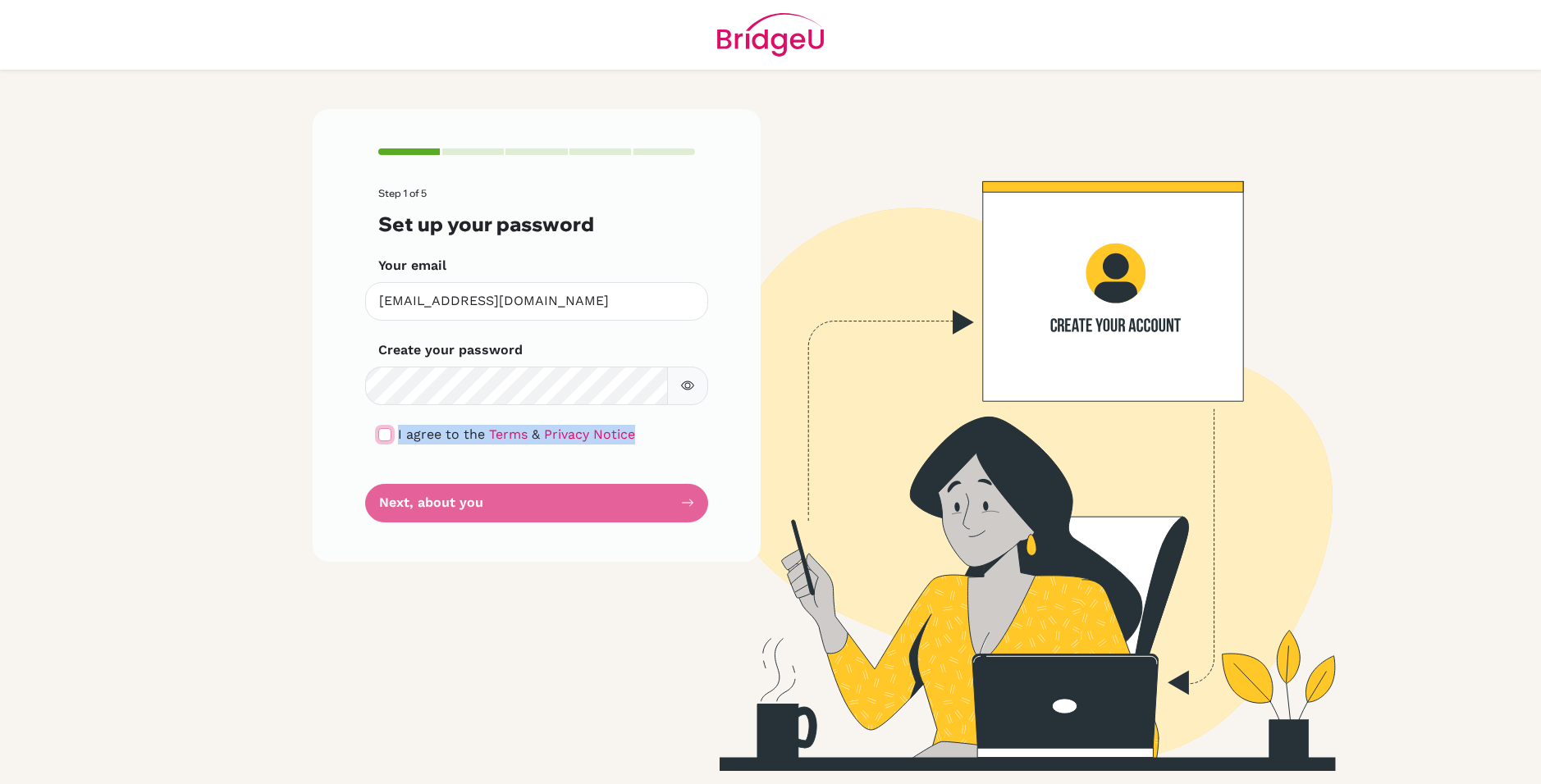
checkbox input "true"
click at [438, 467] on form "Step 1 of 5 Set up your password Your email [EMAIL_ADDRESS][DOMAIN_NAME] Invali…" at bounding box center [536, 355] width 317 height 334
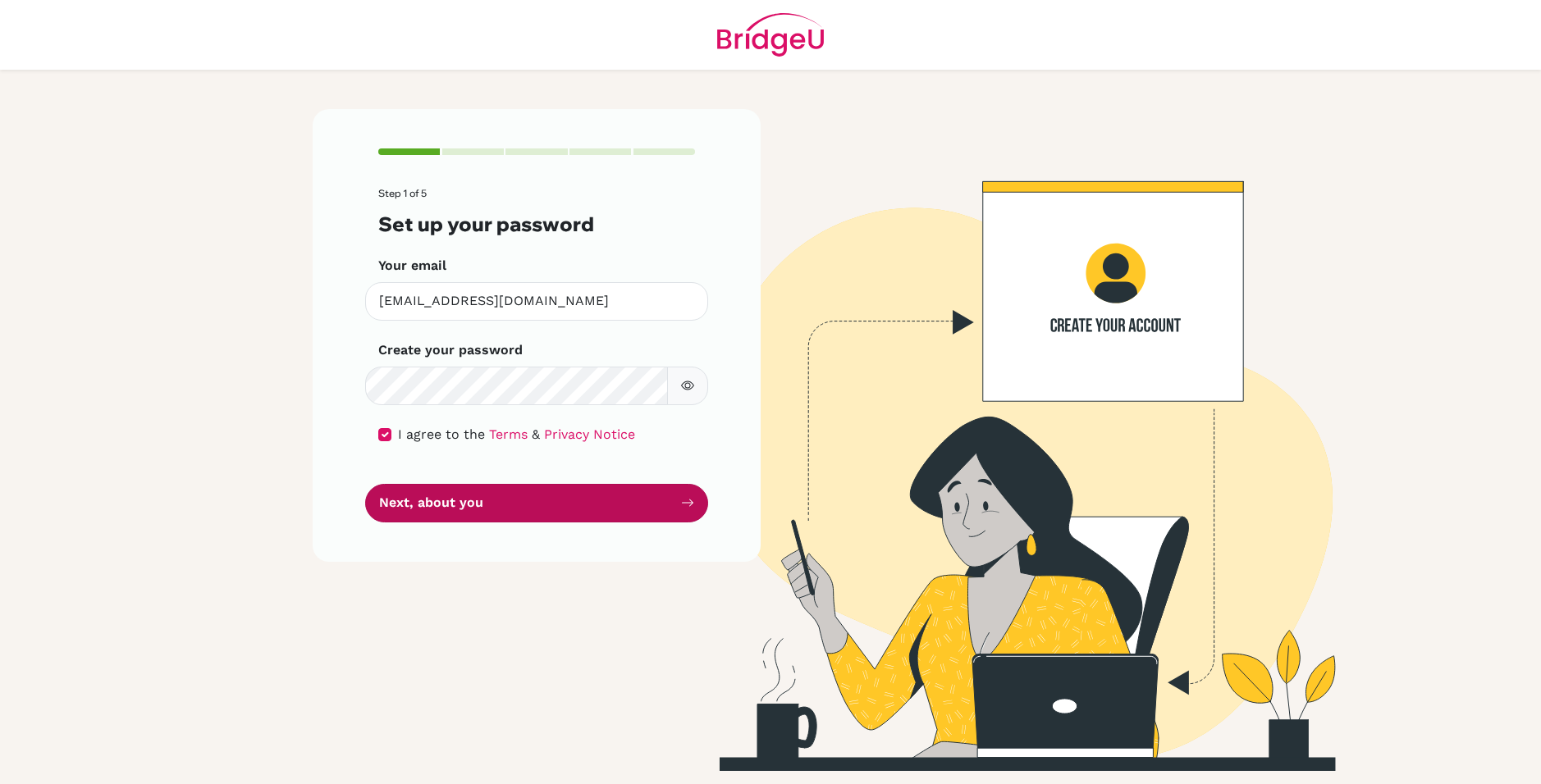
click at [549, 497] on button "Next, about you" at bounding box center [536, 503] width 343 height 38
